Goal: Share content

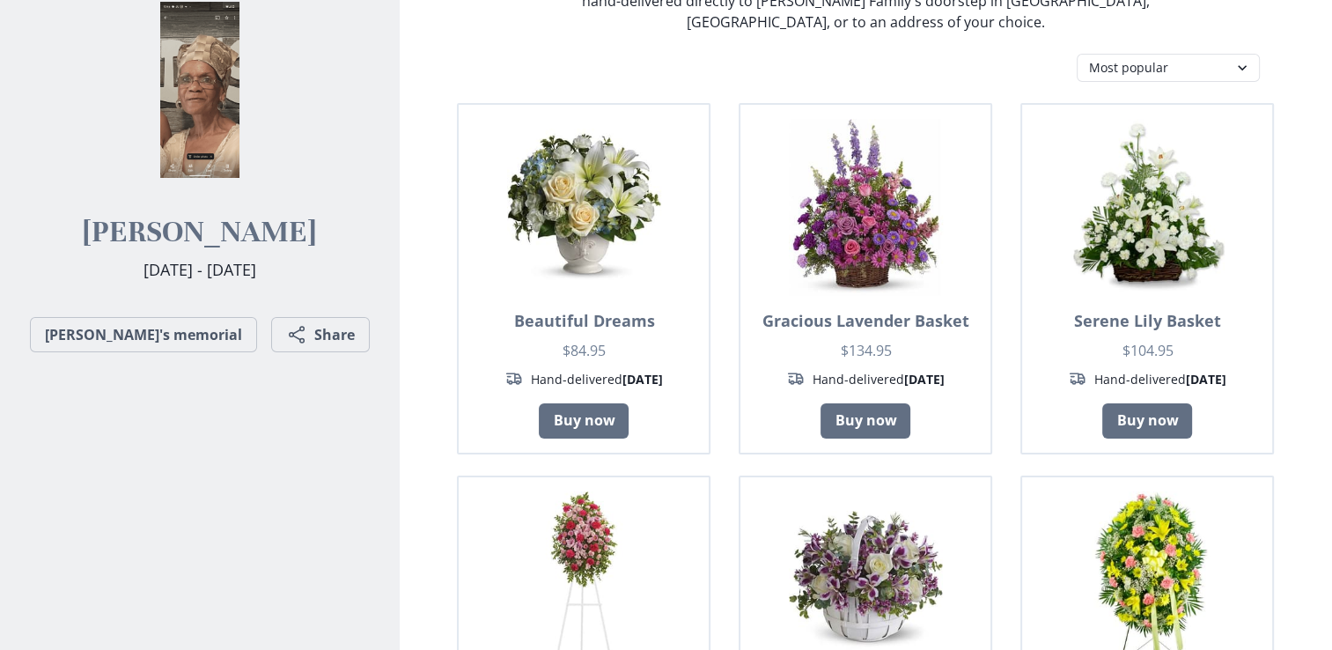
scroll to position [352, 0]
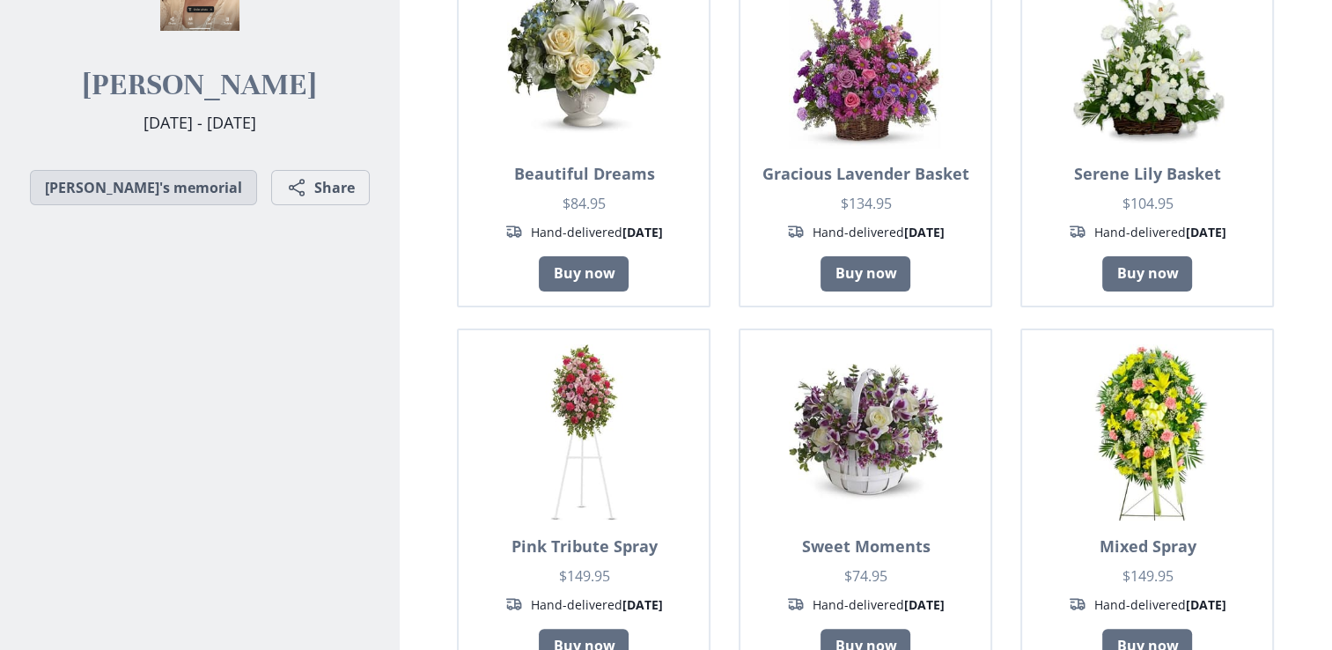
click at [181, 205] on link "[PERSON_NAME]'s memorial" at bounding box center [143, 187] width 227 height 35
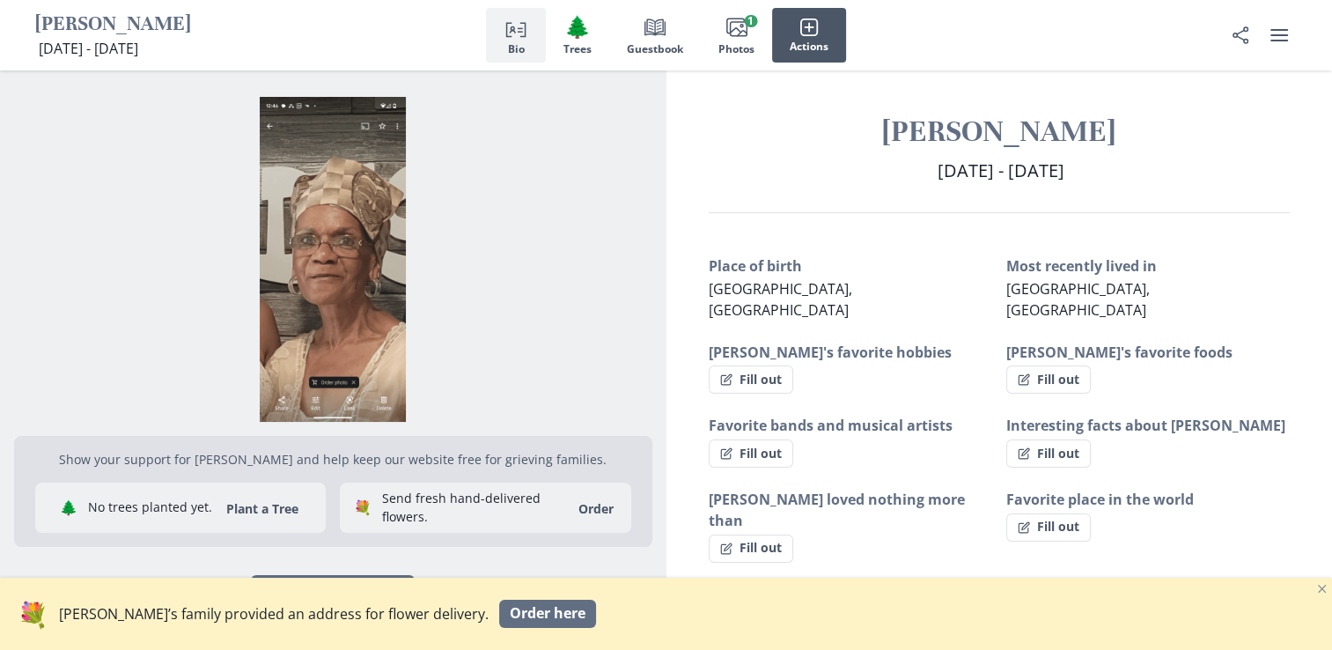
click at [820, 35] on button "Actions" at bounding box center [809, 35] width 74 height 55
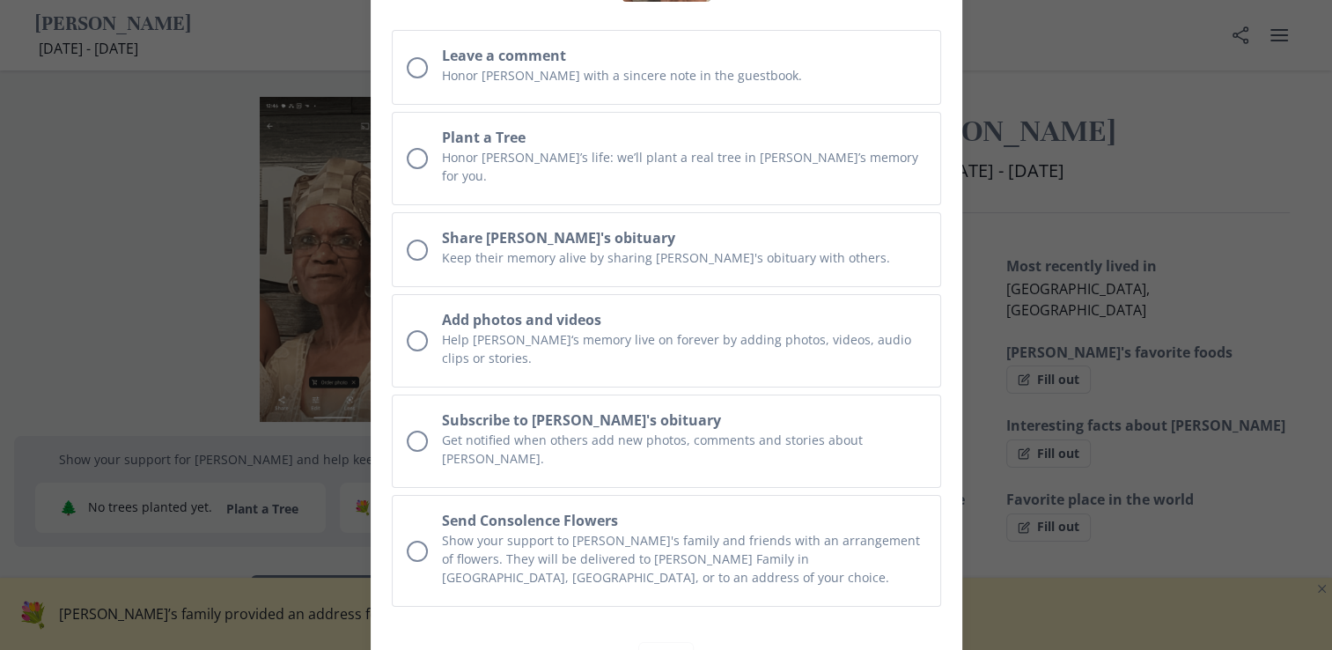
scroll to position [182, 0]
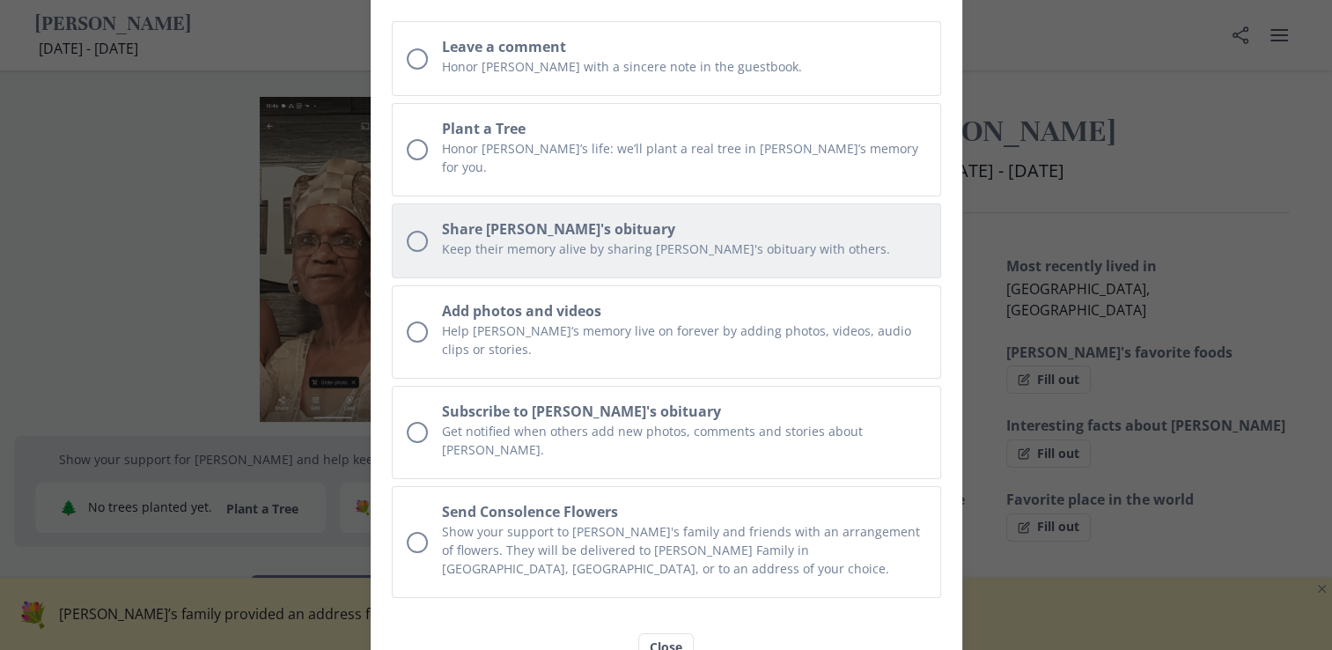
click at [411, 231] on div "Unchecked circle" at bounding box center [417, 241] width 21 height 21
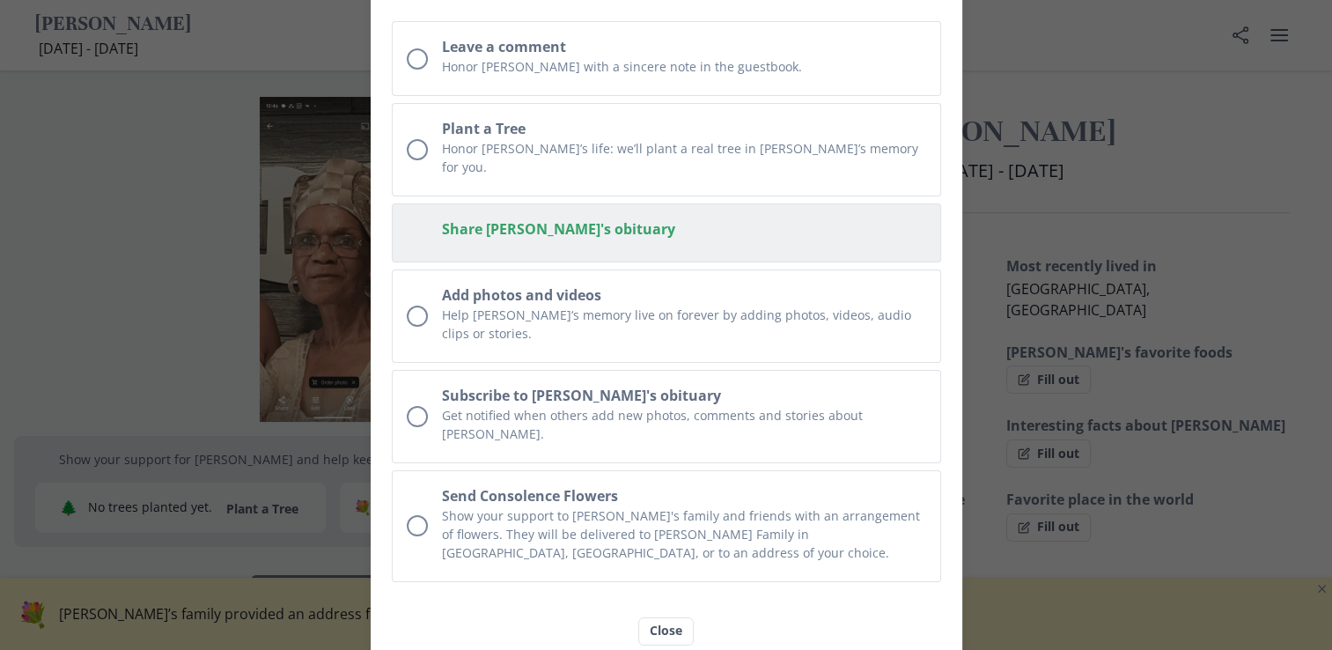
scroll to position [159, 0]
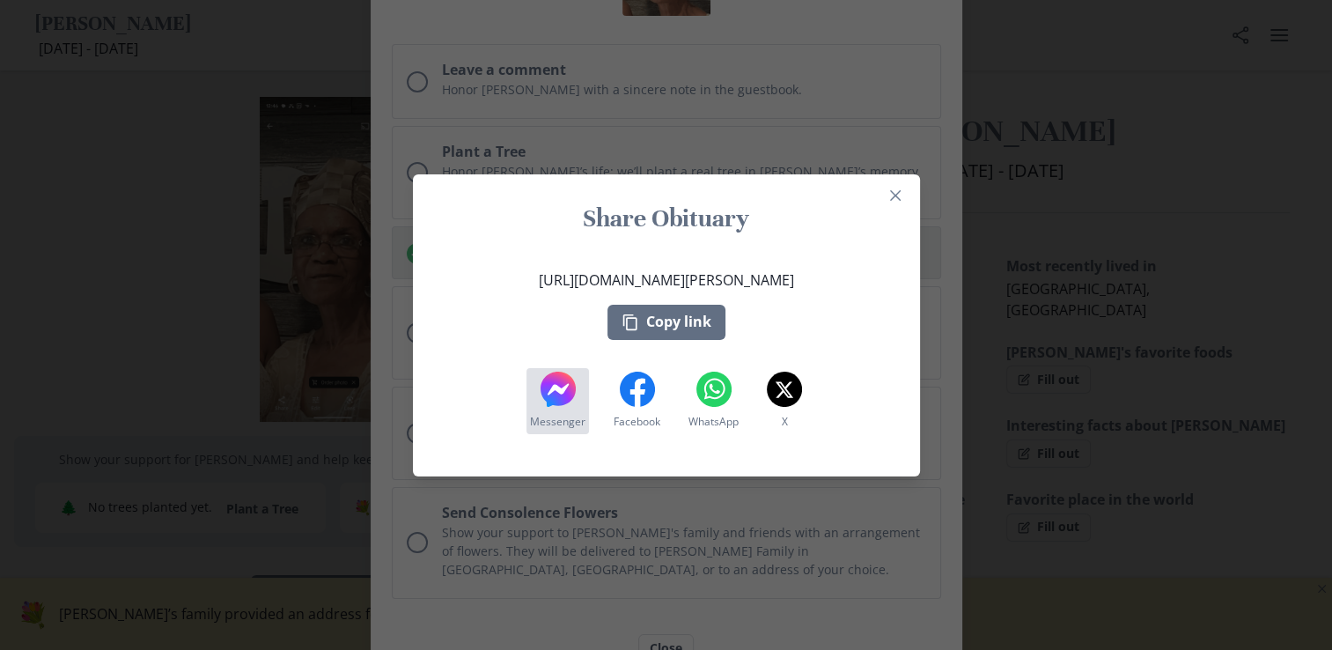
click at [561, 400] on icon at bounding box center [557, 388] width 35 height 35
click at [900, 190] on icon "Close" at bounding box center [895, 195] width 11 height 11
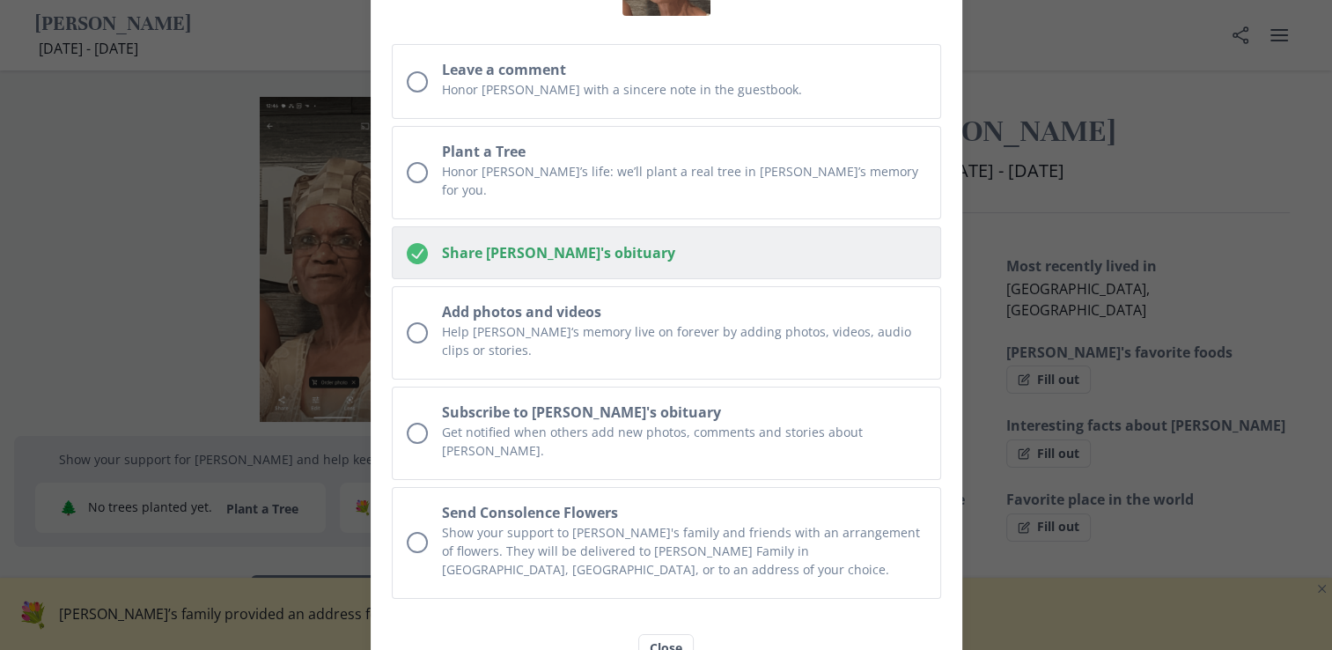
click at [421, 243] on icon "Checked circle" at bounding box center [417, 253] width 21 height 21
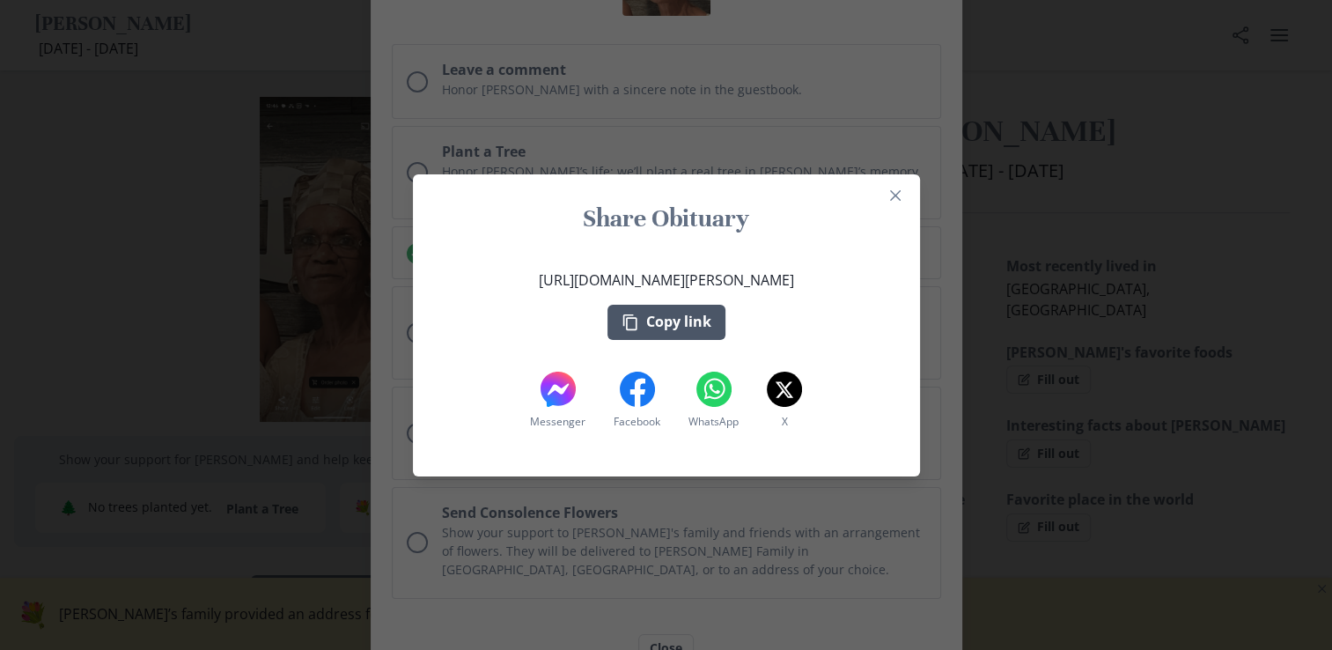
click at [715, 315] on button "Copy link" at bounding box center [666, 322] width 118 height 35
click at [905, 188] on button "Close" at bounding box center [895, 195] width 28 height 28
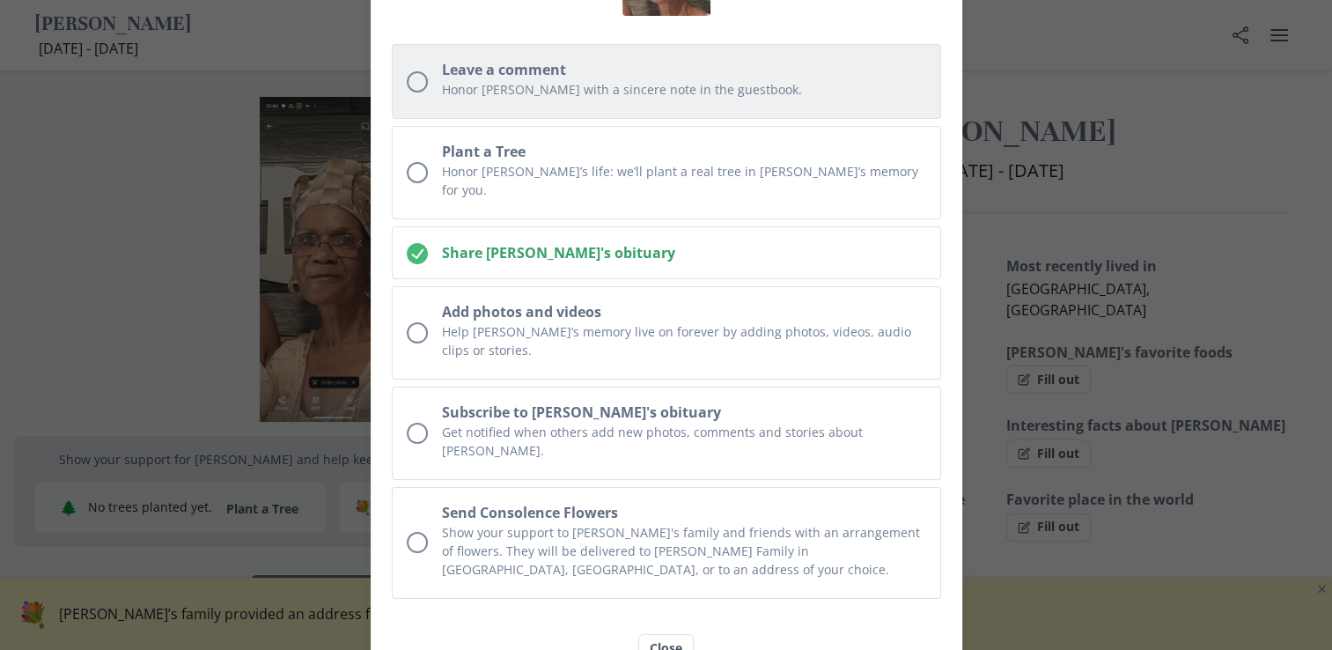
scroll to position [0, 0]
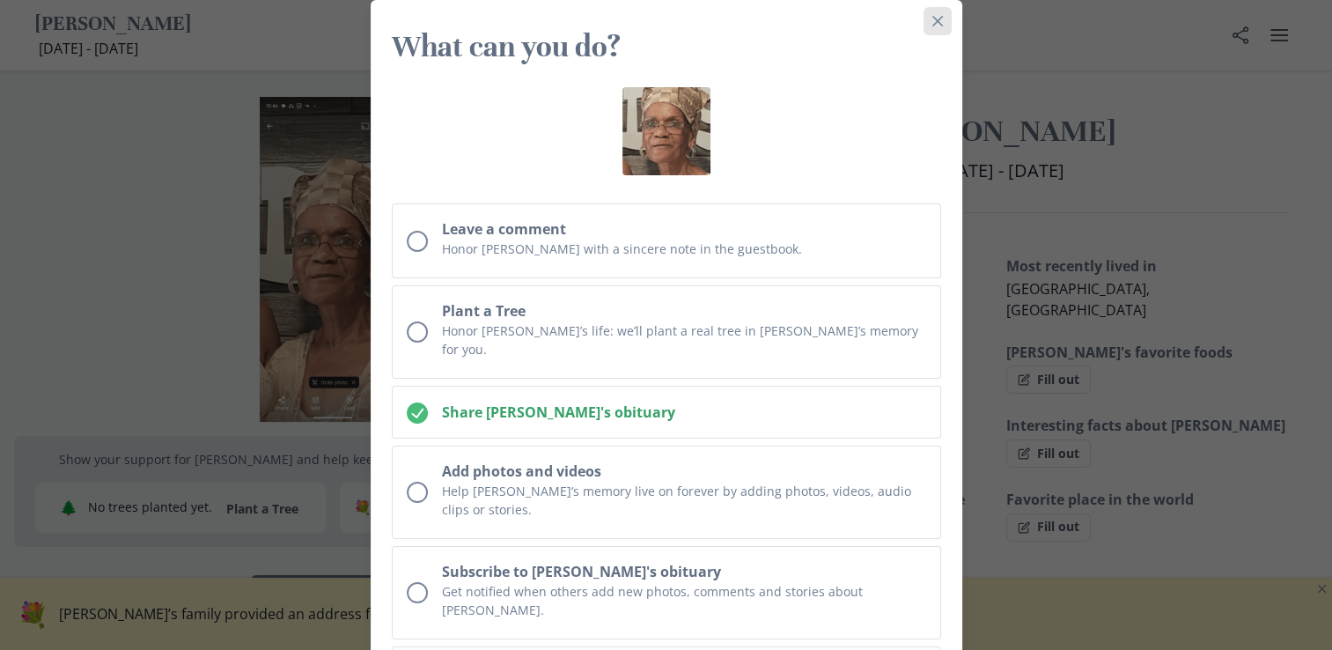
click at [937, 26] on icon "Close" at bounding box center [937, 21] width 11 height 11
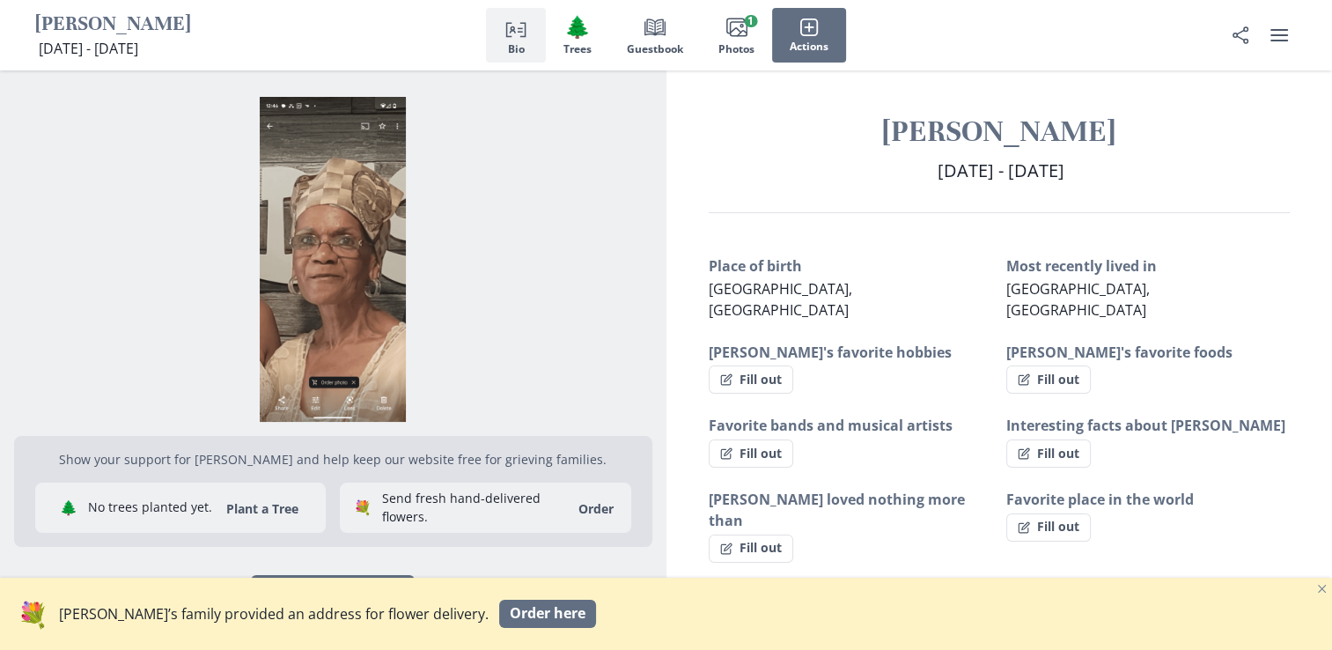
click at [191, 27] on h1 "[PERSON_NAME]" at bounding box center [113, 24] width 156 height 27
drag, startPoint x: 229, startPoint y: 27, endPoint x: 577, endPoint y: 143, distance: 367.1
click at [577, 143] on img "Open photos full screen" at bounding box center [333, 259] width 638 height 325
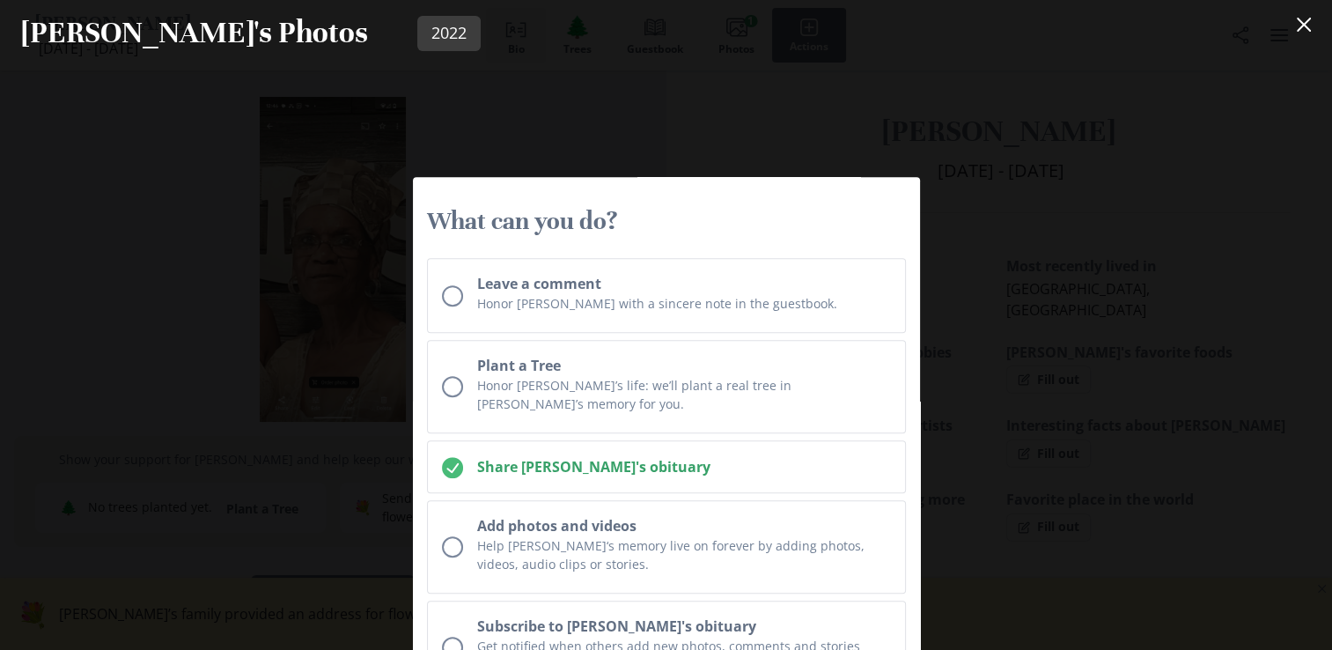
scroll to position [1373, 0]
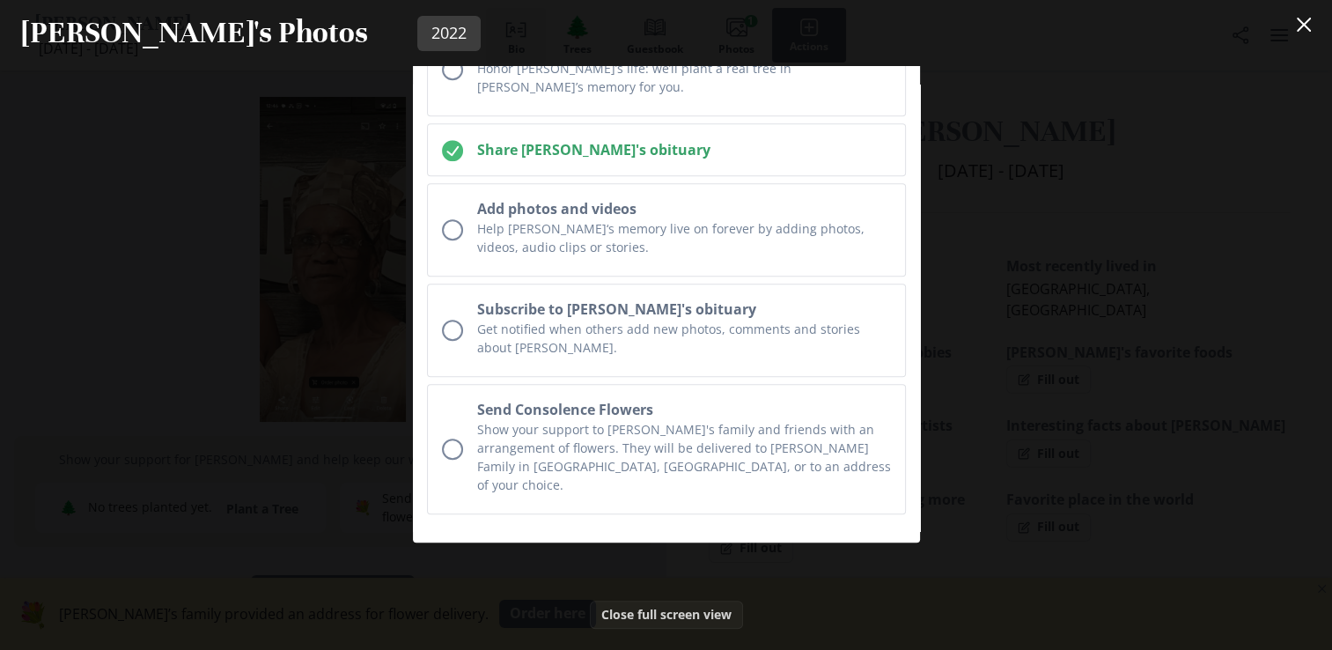
click at [667, 600] on button "Close full screen view" at bounding box center [666, 614] width 153 height 28
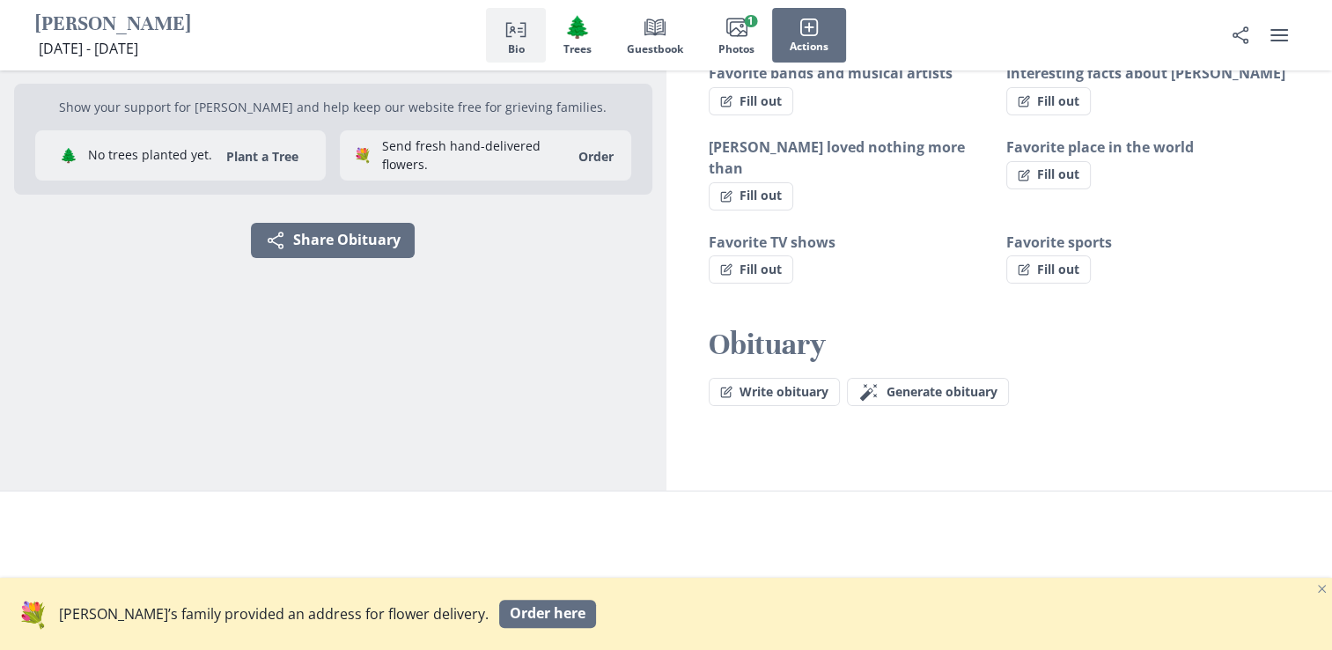
scroll to position [0, 0]
